Goal: Go to known website: Access a specific website the user already knows

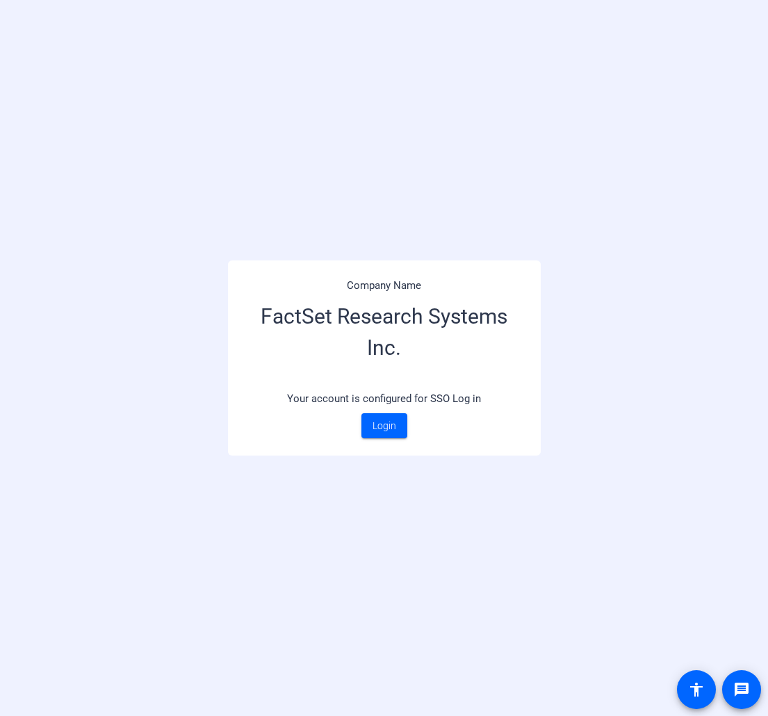
click at [14, 283] on div "Company Name FactSet Research Systems Inc. Your account is configured for SSO L…" at bounding box center [384, 358] width 768 height 716
click at [377, 423] on span "Login" at bounding box center [384, 426] width 24 height 15
click at [384, 431] on span "Login" at bounding box center [384, 426] width 24 height 15
